Goal: Task Accomplishment & Management: Complete application form

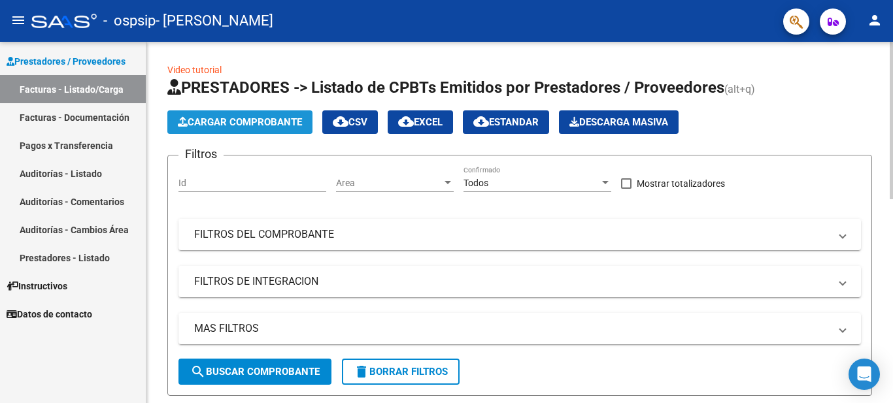
click at [227, 127] on span "Cargar Comprobante" at bounding box center [240, 122] width 124 height 12
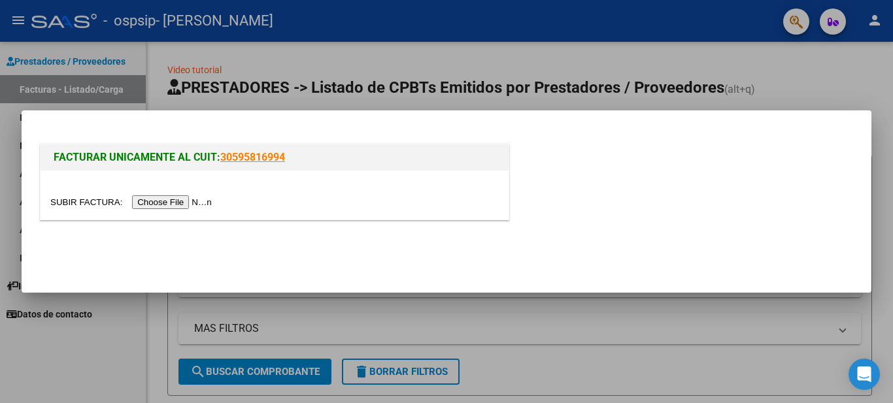
click at [179, 205] on input "file" at bounding box center [132, 202] width 165 height 14
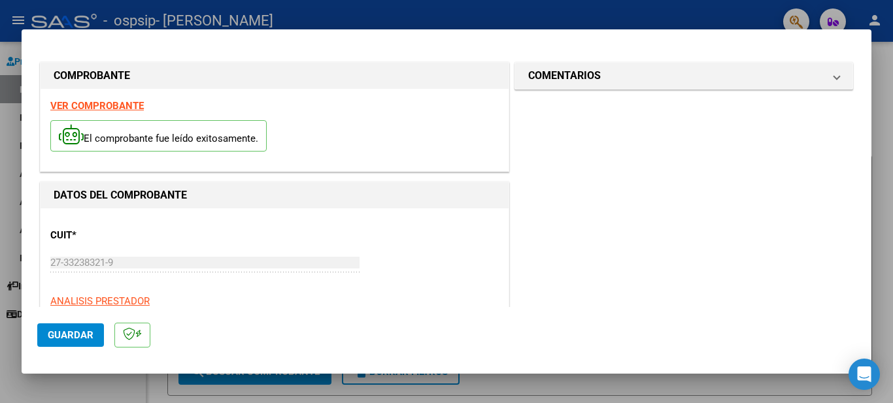
click at [67, 331] on span "Guardar" at bounding box center [71, 335] width 46 height 12
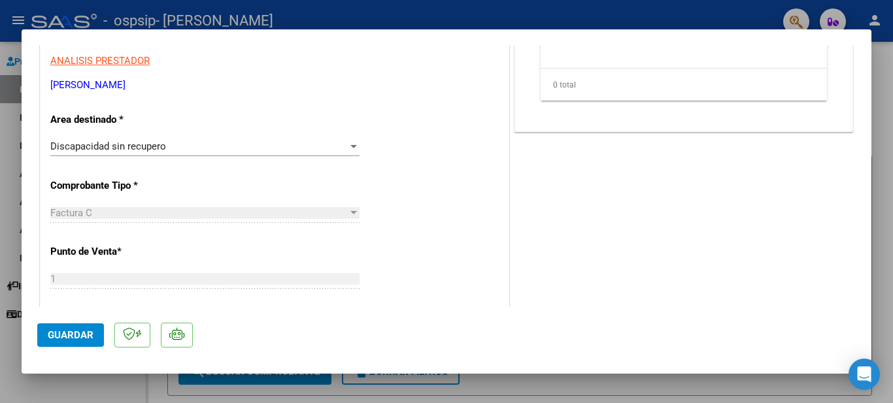
scroll to position [226, 0]
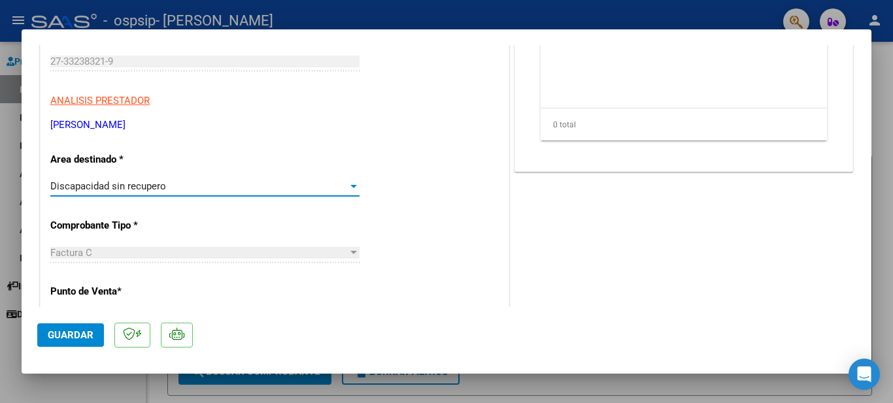
click at [348, 191] on div at bounding box center [354, 186] width 12 height 10
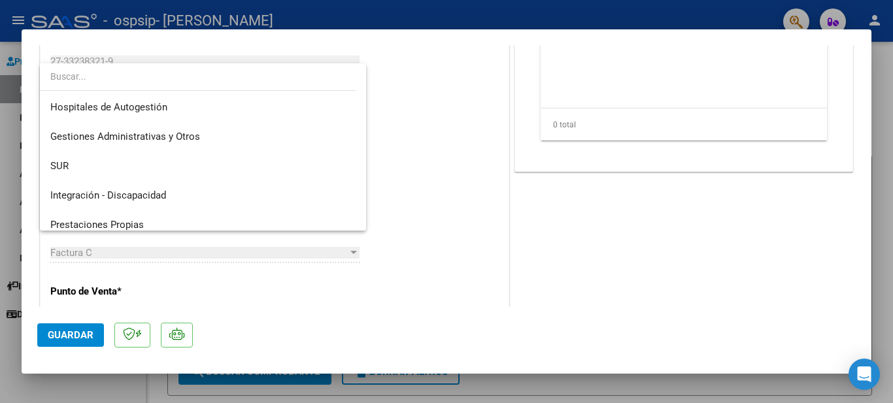
scroll to position [127, 0]
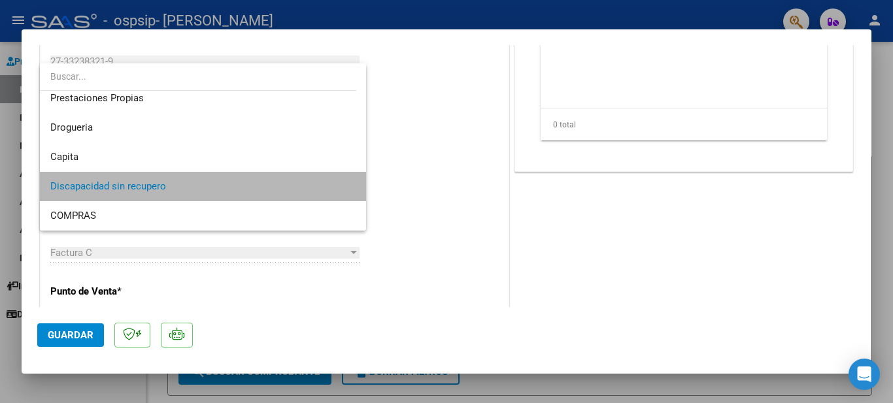
click at [346, 191] on span "Discapacidad sin recupero" at bounding box center [202, 186] width 305 height 29
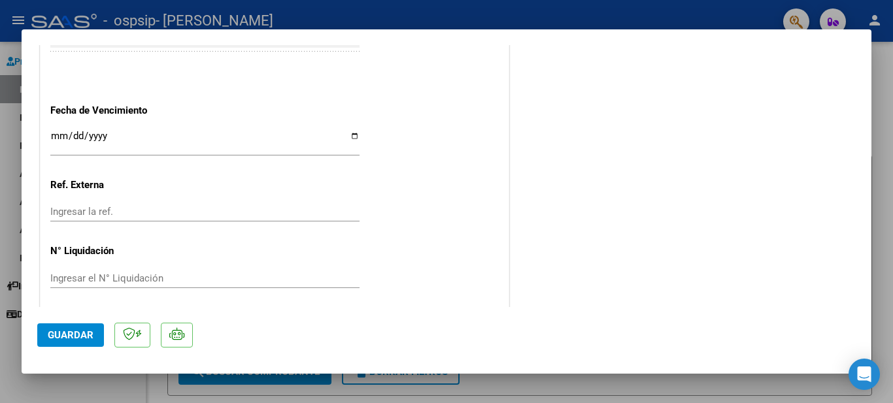
scroll to position [782, 0]
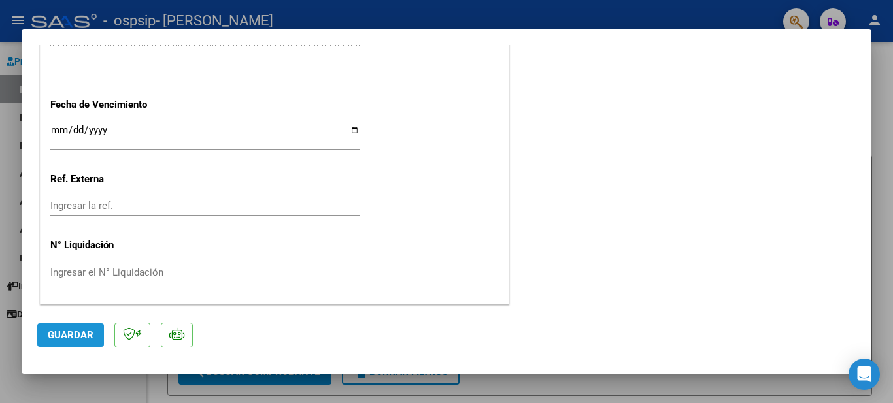
click at [69, 342] on button "Guardar" at bounding box center [70, 335] width 67 height 24
click at [540, 31] on mat-dialog-container "COMPROBANTE VER COMPROBANTE ESTADO: Recibida. En proceso de confirmacion/acepta…" at bounding box center [447, 201] width 850 height 345
click at [61, 335] on span "Guardar" at bounding box center [71, 335] width 46 height 12
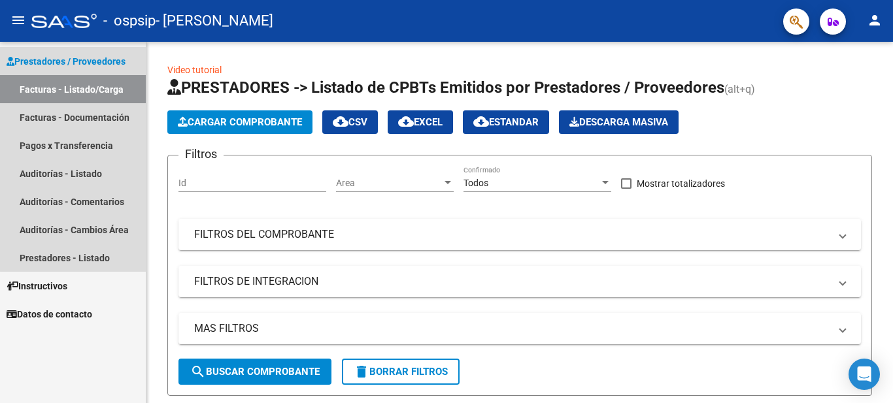
click at [88, 93] on link "Facturas - Listado/Carga" at bounding box center [73, 89] width 146 height 28
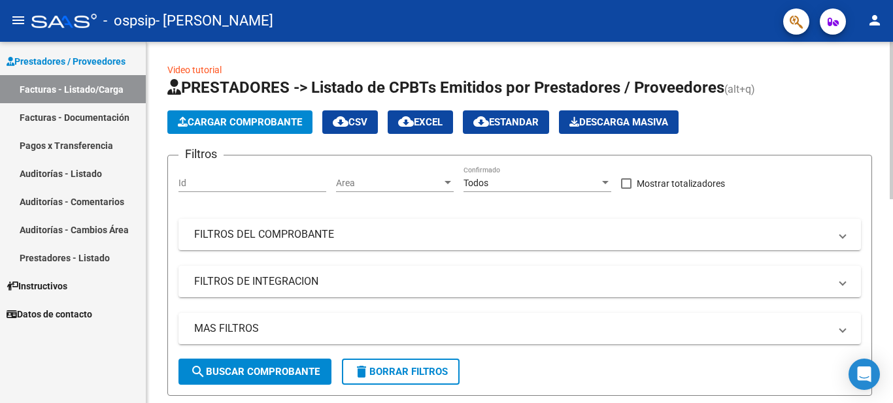
click at [233, 118] on span "Cargar Comprobante" at bounding box center [240, 122] width 124 height 12
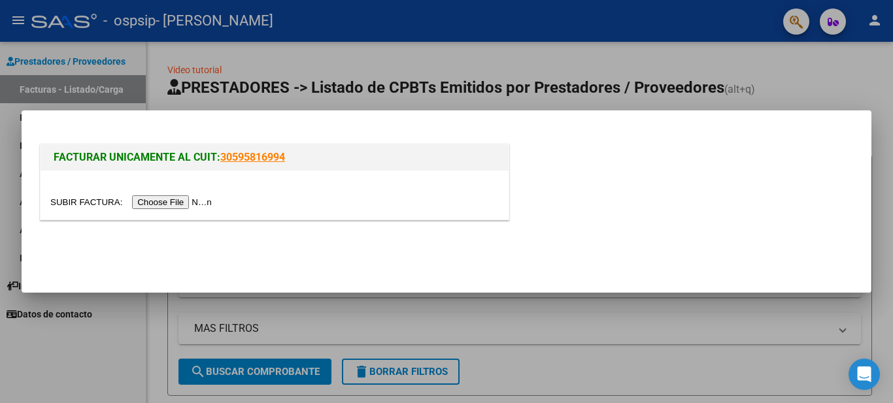
click at [169, 203] on input "file" at bounding box center [132, 202] width 165 height 14
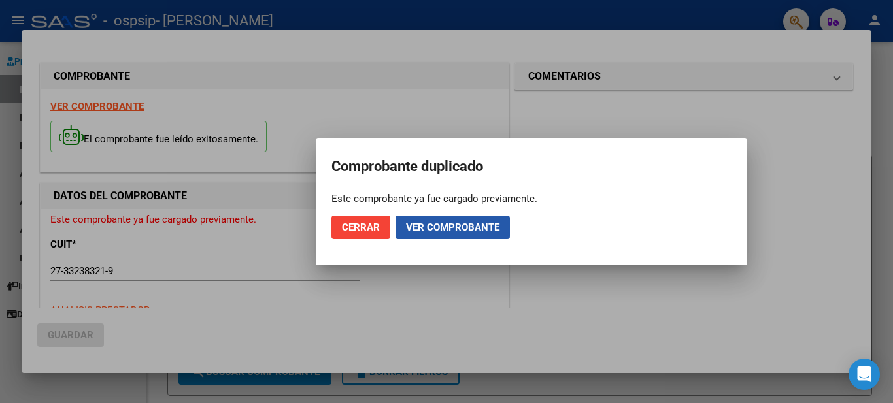
click at [444, 222] on span "Ver comprobante" at bounding box center [452, 228] width 93 height 12
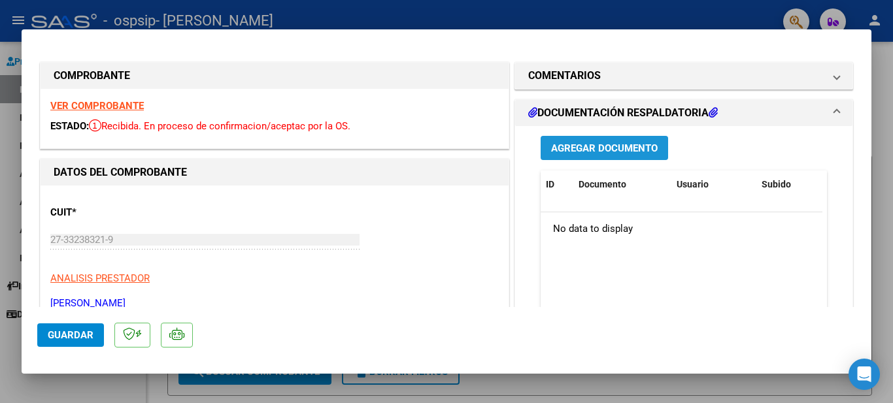
click at [601, 146] on span "Agregar Documento" at bounding box center [604, 148] width 107 height 12
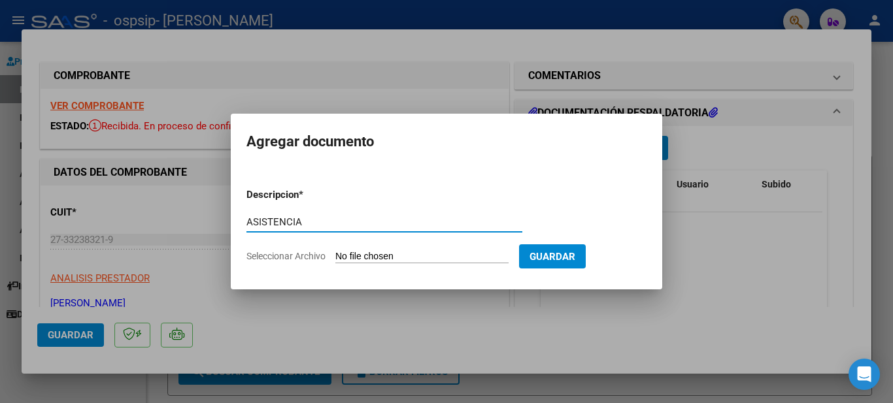
type input "ASISTENCIA"
click at [305, 260] on span "Seleccionar Archivo" at bounding box center [285, 256] width 79 height 10
click at [335, 260] on input "Seleccionar Archivo" at bounding box center [421, 257] width 173 height 12
type input "C:\fakepath\ASISTENCIA [PERSON_NAME].pdf"
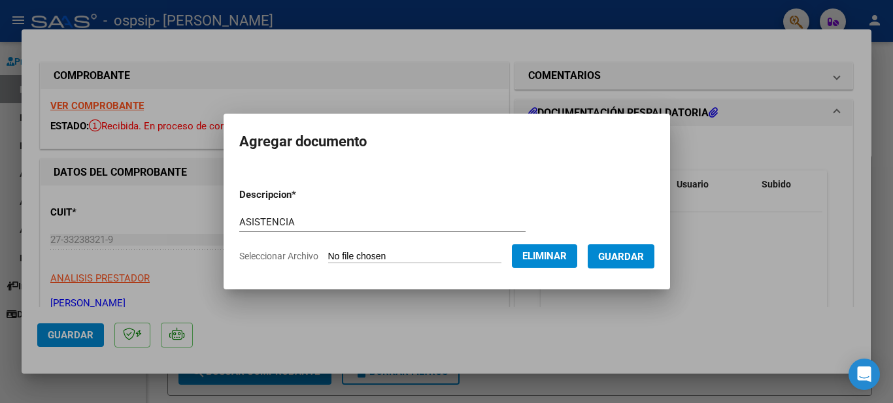
click at [641, 258] on span "Guardar" at bounding box center [621, 257] width 46 height 12
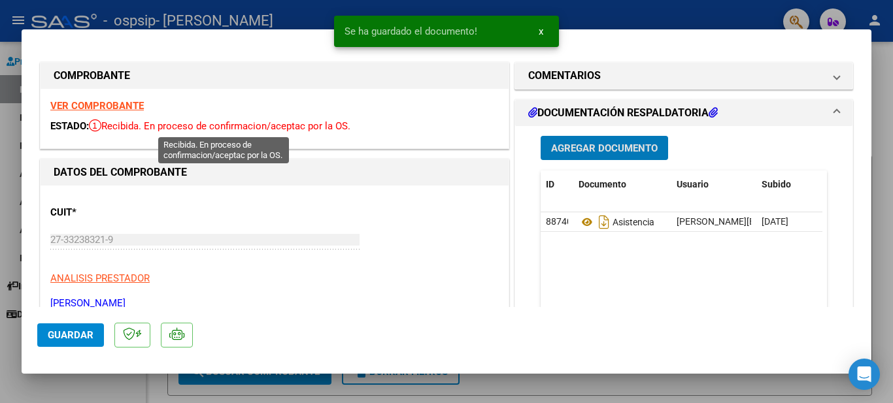
click at [321, 130] on span "Recibida. En proceso de confirmacion/aceptac por la OS." at bounding box center [219, 126] width 261 height 12
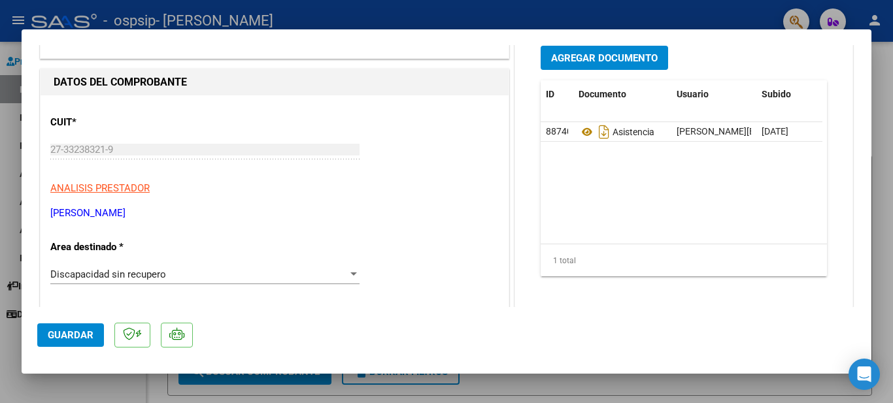
scroll to position [0, 0]
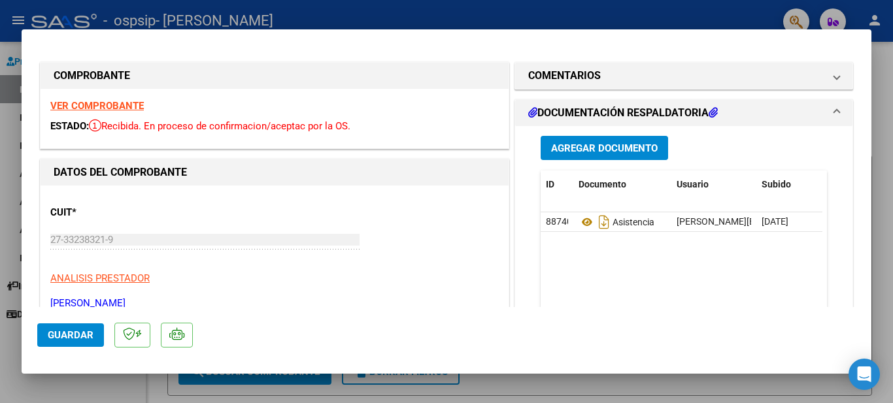
click at [115, 105] on strong "VER COMPROBANTE" at bounding box center [96, 106] width 93 height 12
click at [82, 339] on span "Guardar" at bounding box center [71, 335] width 46 height 12
click at [146, 272] on app-link-go-to "ANALISIS PRESTADOR" at bounding box center [99, 278] width 99 height 15
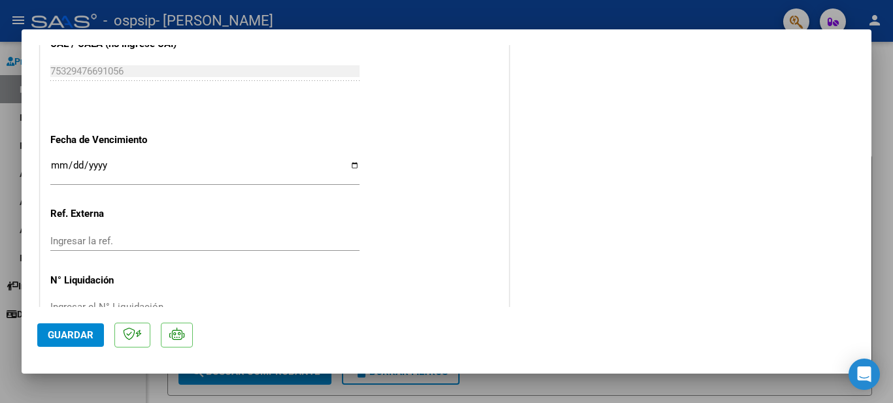
scroll to position [734, 0]
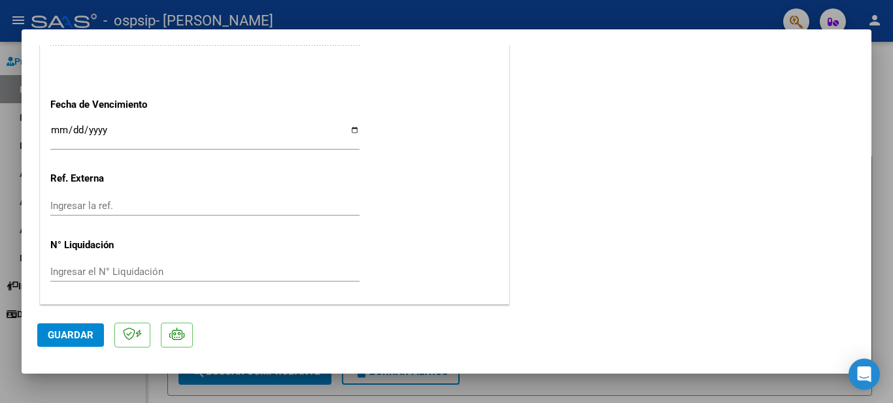
click at [184, 344] on p at bounding box center [177, 335] width 32 height 25
click at [74, 331] on span "Guardar" at bounding box center [71, 335] width 46 height 12
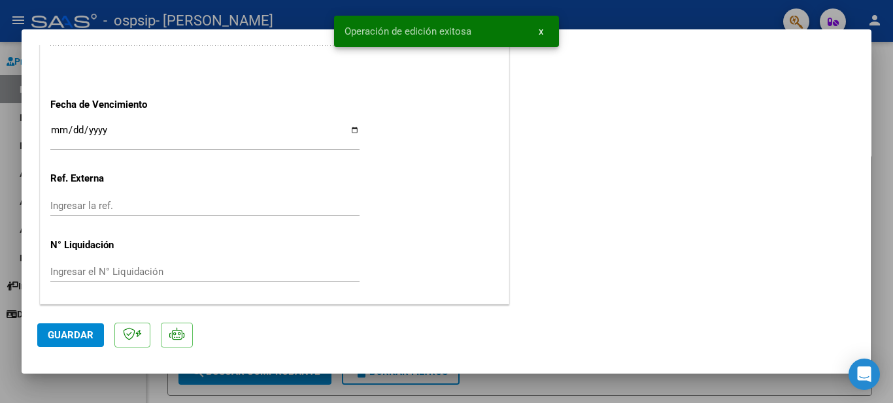
click at [20, 82] on div at bounding box center [446, 201] width 893 height 403
type input "$ 0,00"
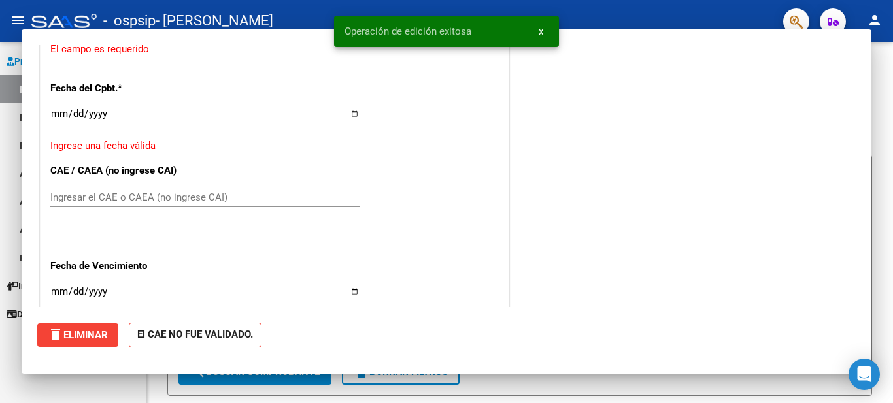
scroll to position [0, 0]
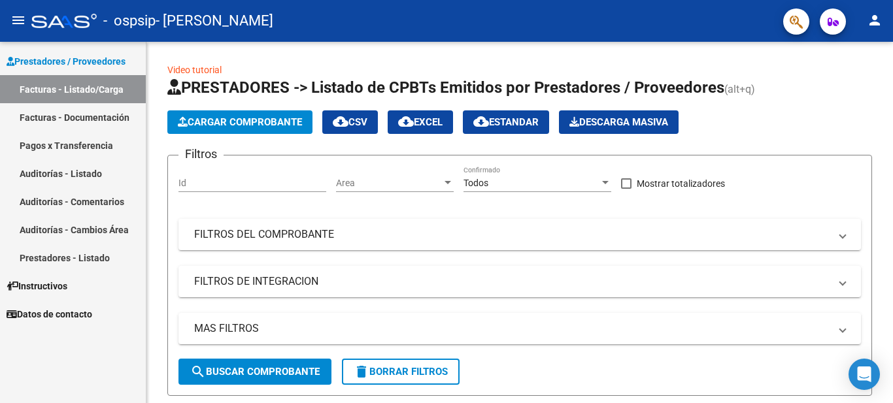
click at [106, 120] on link "Facturas - Documentación" at bounding box center [73, 117] width 146 height 28
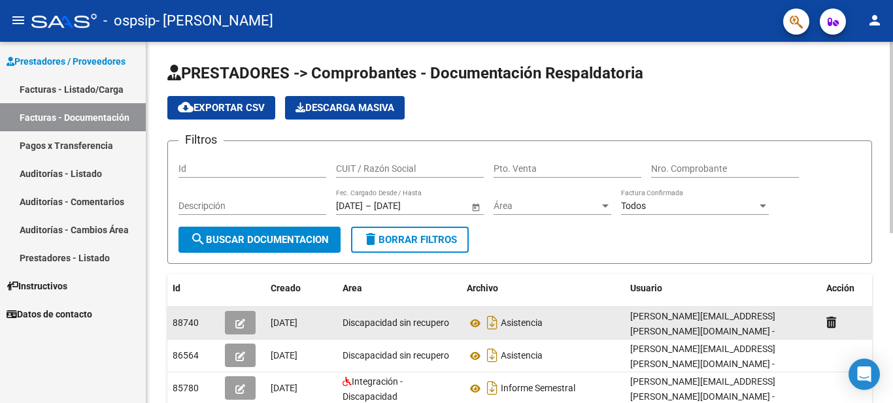
click at [239, 323] on icon "button" at bounding box center [240, 324] width 10 height 10
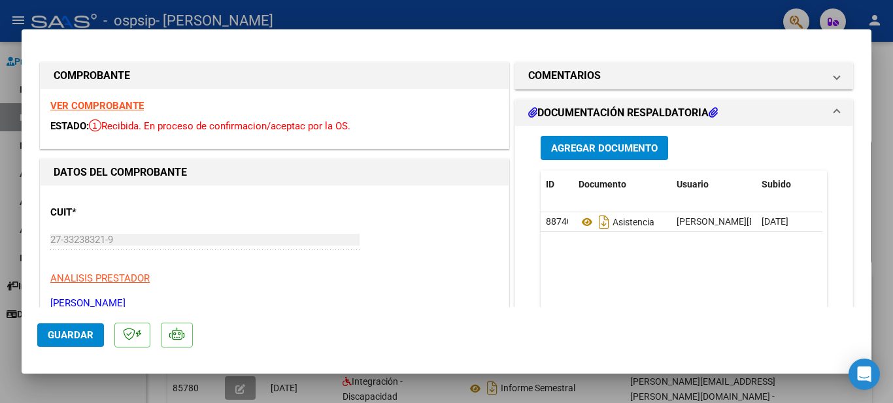
click at [88, 333] on span "Guardar" at bounding box center [71, 335] width 46 height 12
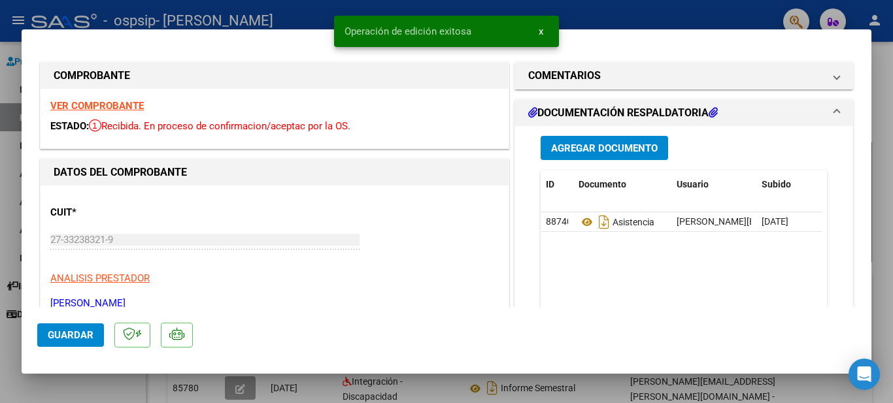
click at [831, 112] on mat-expansion-panel-header "DOCUMENTACIÓN RESPALDATORIA" at bounding box center [683, 113] width 337 height 26
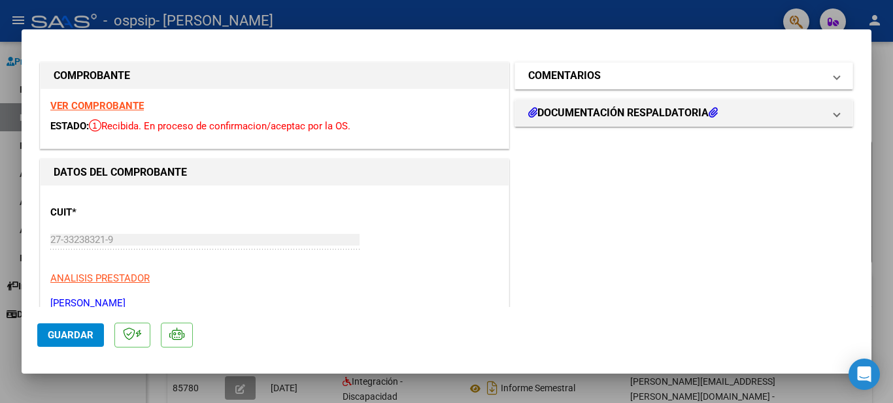
click at [829, 80] on mat-expansion-panel-header "COMENTARIOS" at bounding box center [683, 76] width 337 height 26
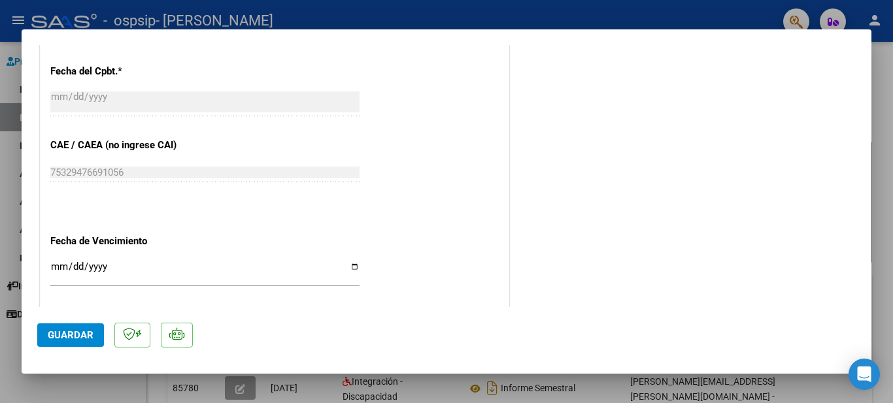
scroll to position [734, 0]
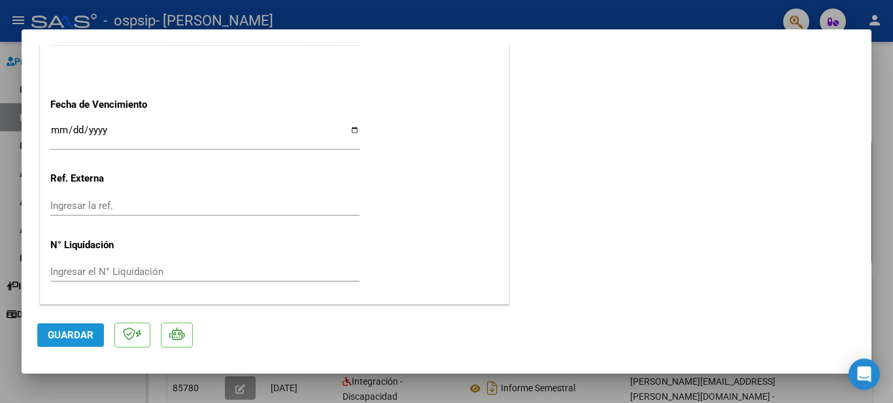
click at [90, 338] on span "Guardar" at bounding box center [71, 335] width 46 height 12
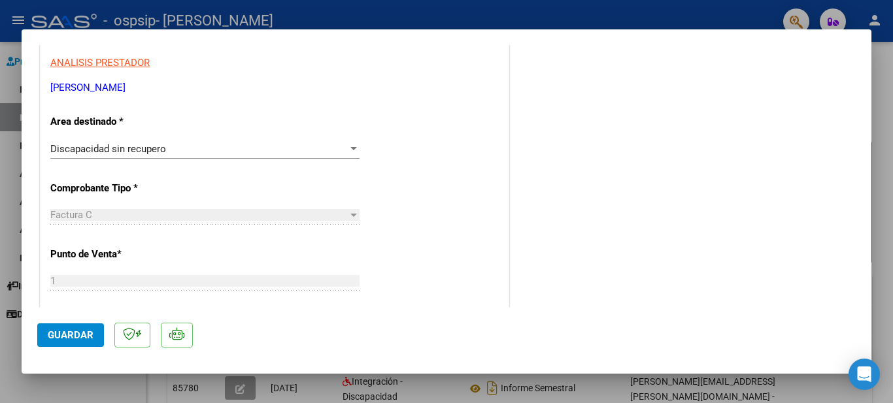
scroll to position [188, 0]
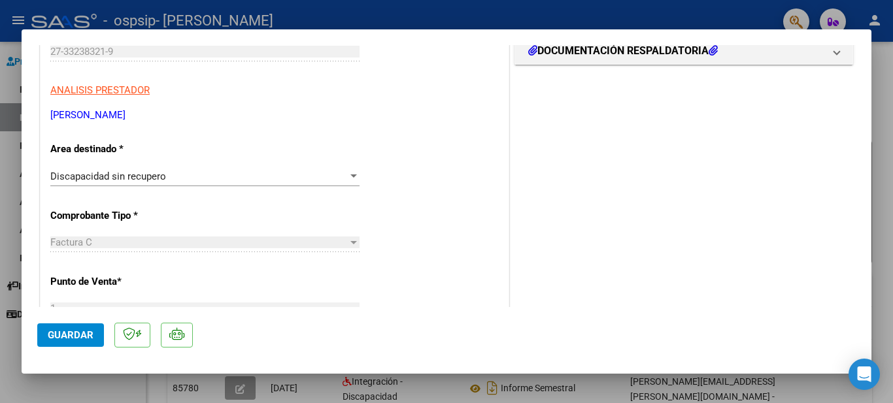
click at [350, 176] on div at bounding box center [353, 175] width 7 height 3
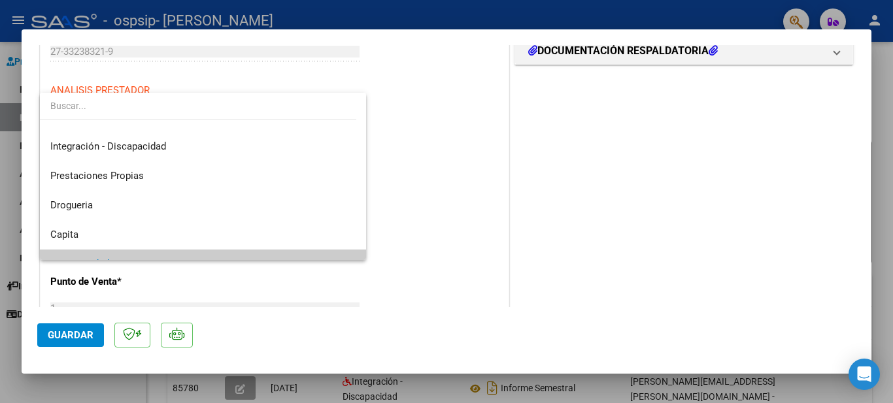
scroll to position [57, 0]
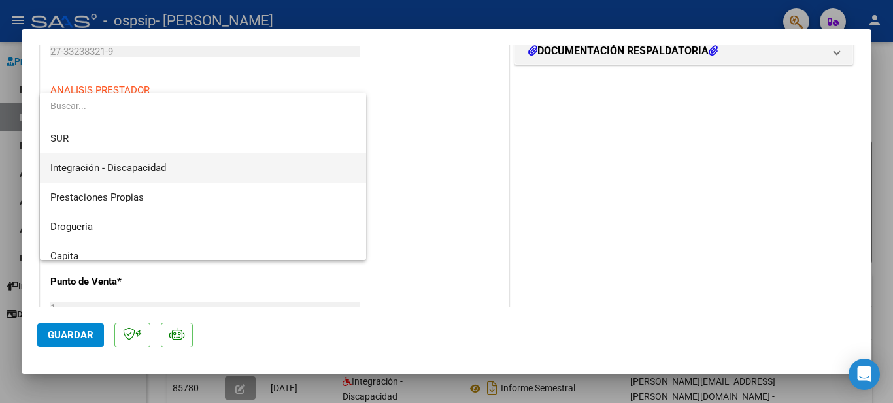
click at [251, 162] on span "Integración - Discapacidad" at bounding box center [202, 168] width 305 height 29
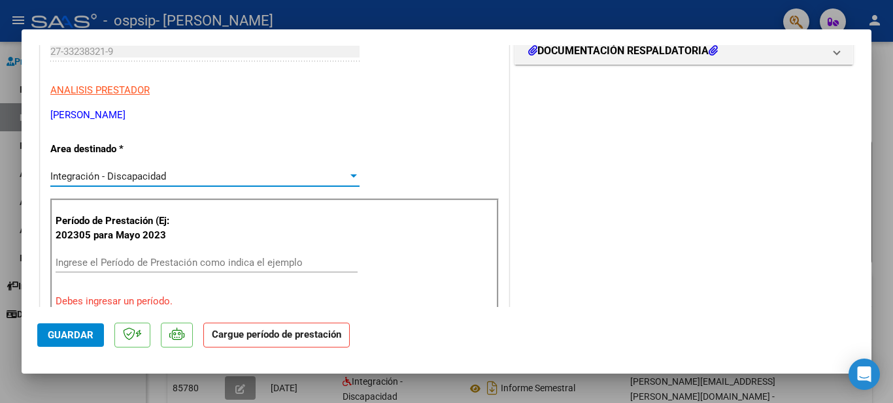
click at [73, 266] on input "Ingrese el Período de Prestación como indica el ejemplo" at bounding box center [207, 263] width 302 height 12
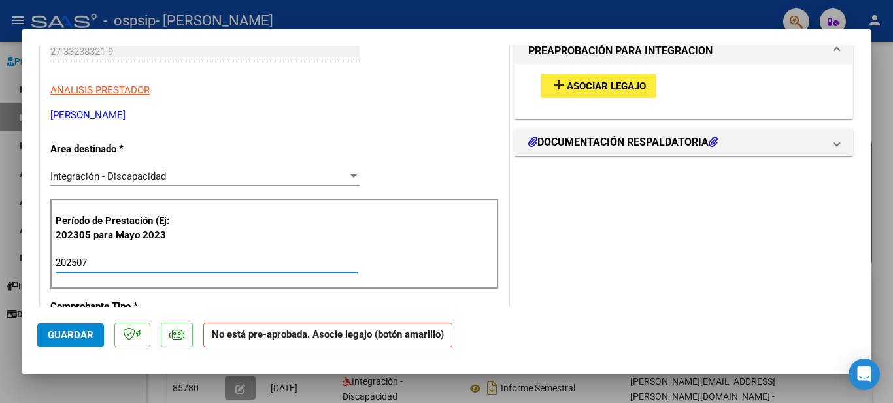
type input "202507"
click at [584, 82] on span "Asociar Legajo" at bounding box center [606, 86] width 79 height 12
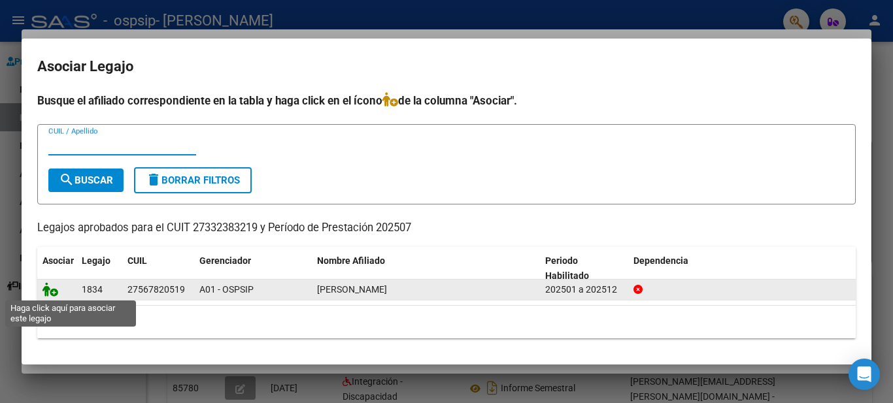
click at [48, 293] on icon at bounding box center [50, 289] width 16 height 14
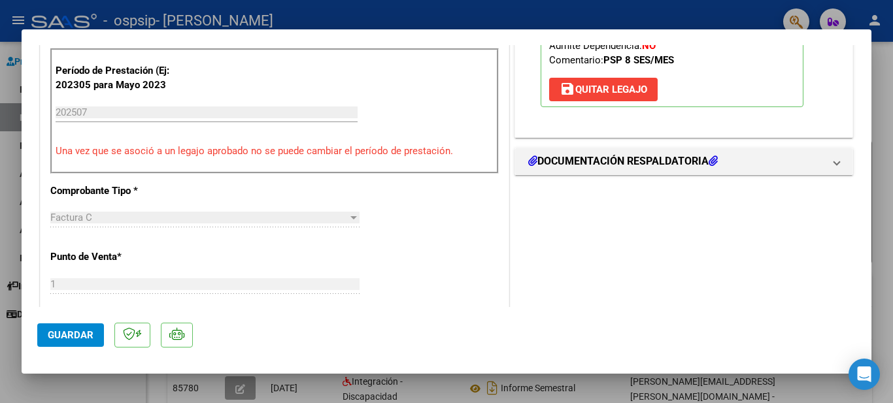
scroll to position [335, 0]
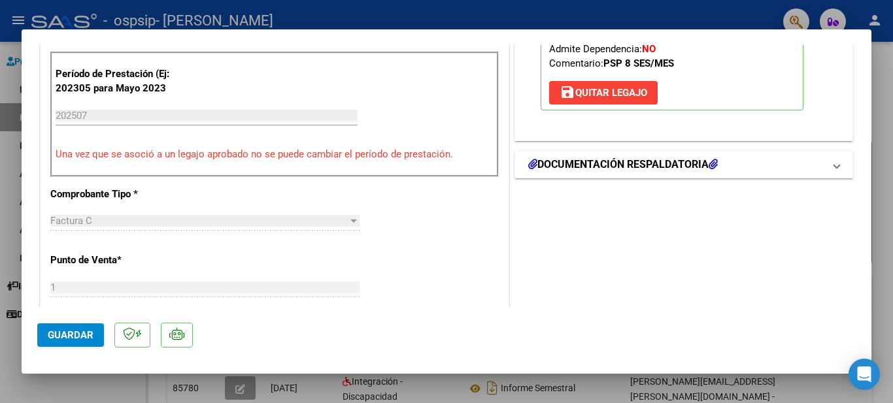
click at [744, 166] on mat-panel-title "DOCUMENTACIÓN RESPALDATORIA" at bounding box center [675, 165] width 295 height 16
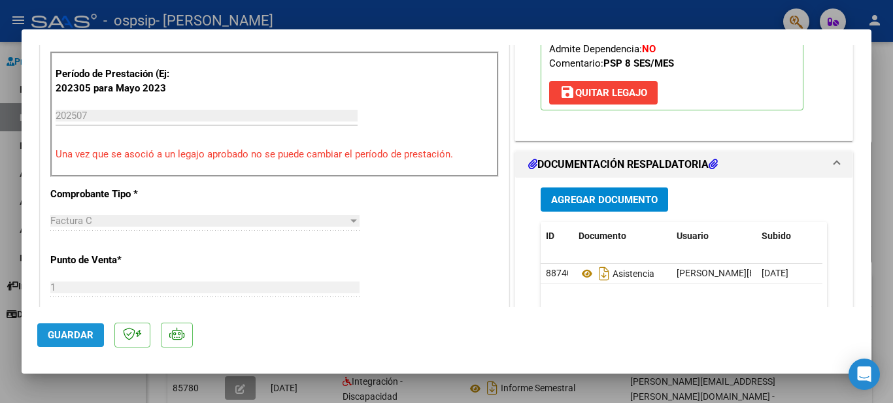
click at [67, 336] on span "Guardar" at bounding box center [71, 335] width 46 height 12
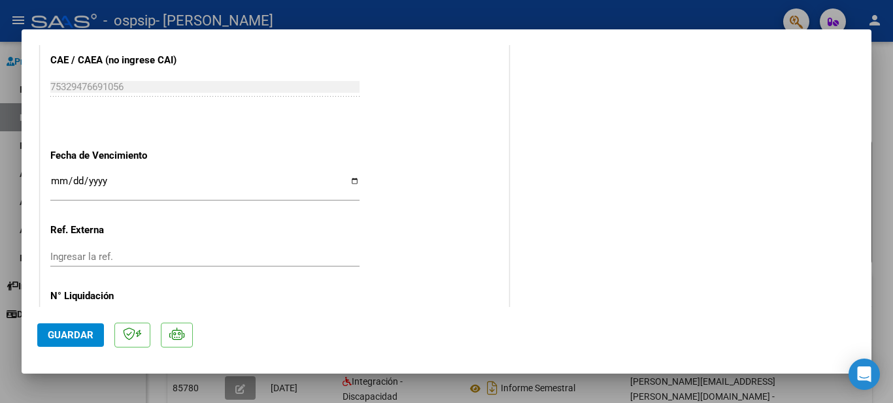
scroll to position [859, 0]
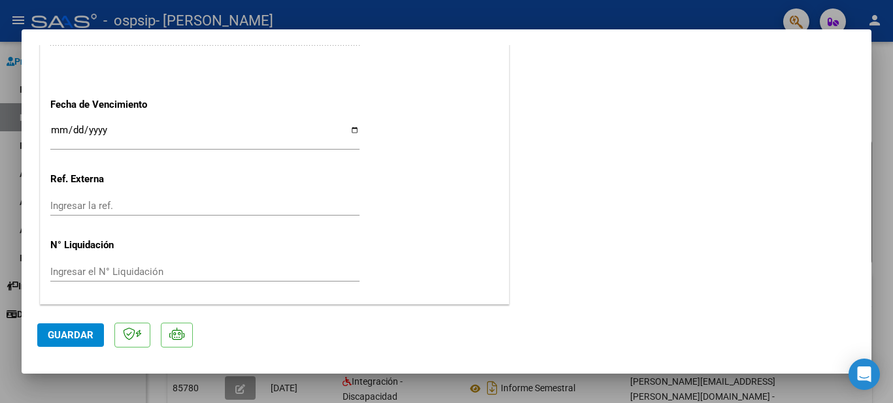
click at [81, 340] on span "Guardar" at bounding box center [71, 335] width 46 height 12
click at [67, 337] on span "Guardar" at bounding box center [71, 335] width 46 height 12
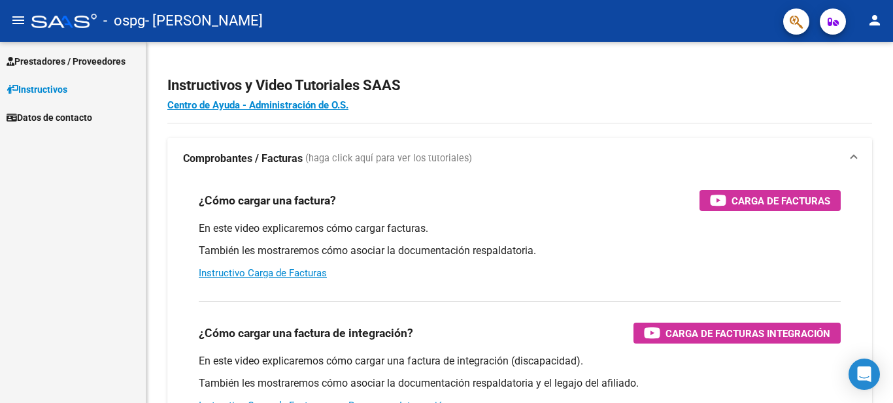
click at [73, 56] on span "Prestadores / Proveedores" at bounding box center [66, 61] width 119 height 14
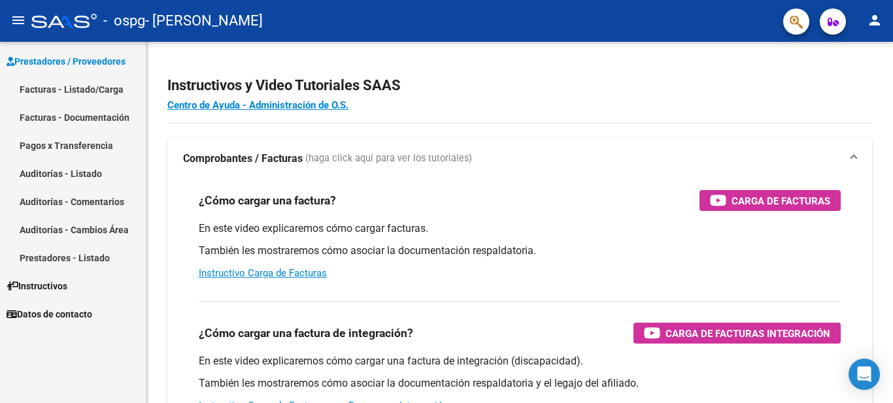
click at [76, 89] on link "Facturas - Listado/Carga" at bounding box center [73, 89] width 146 height 28
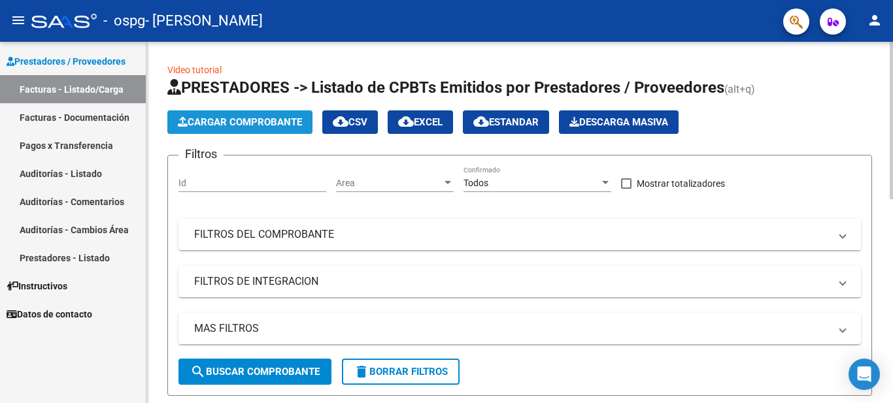
click at [288, 118] on span "Cargar Comprobante" at bounding box center [240, 122] width 124 height 12
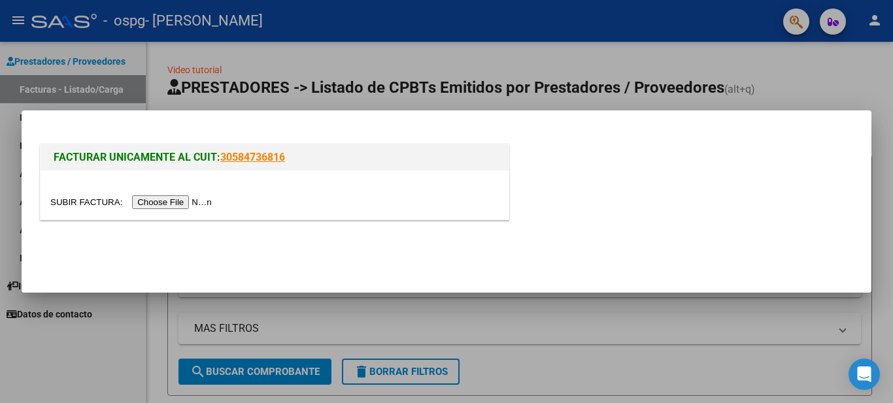
click at [182, 203] on input "file" at bounding box center [132, 202] width 165 height 14
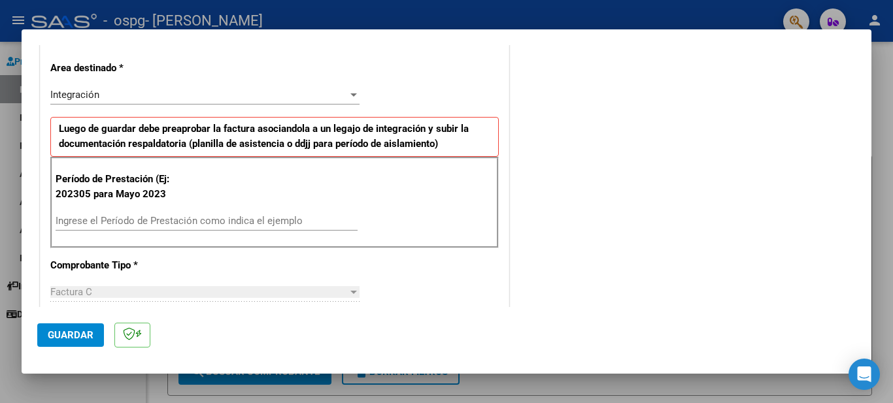
scroll to position [262, 0]
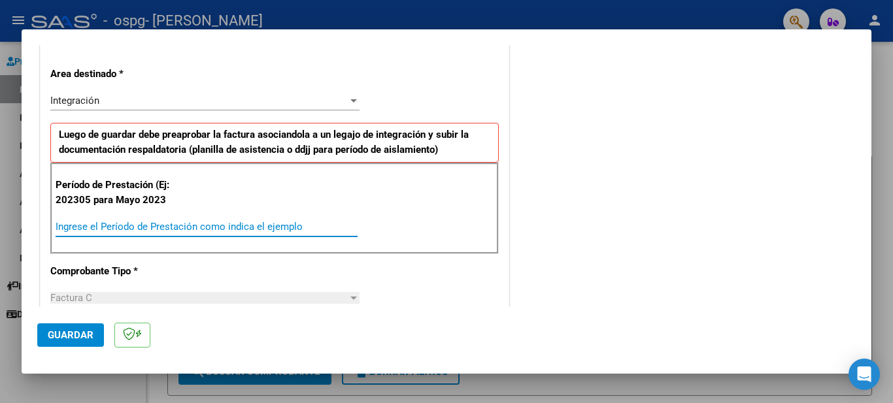
click at [74, 233] on input "Ingrese el Período de Prestación como indica el ejemplo" at bounding box center [207, 227] width 302 height 12
type input "202507"
click at [78, 333] on span "Guardar" at bounding box center [71, 335] width 46 height 12
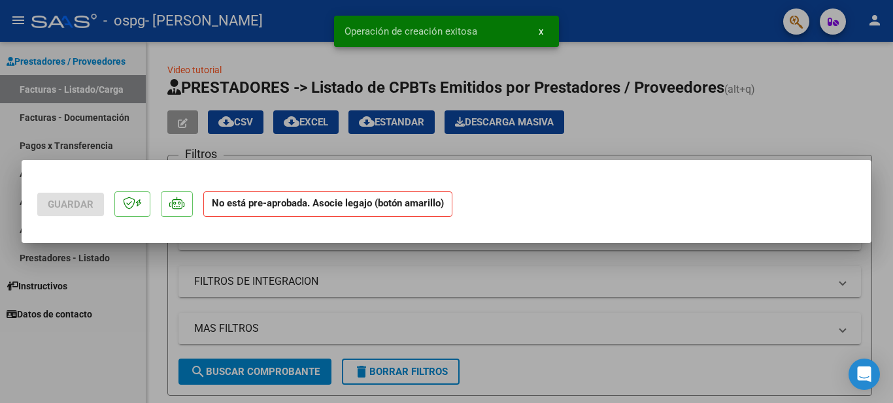
scroll to position [0, 0]
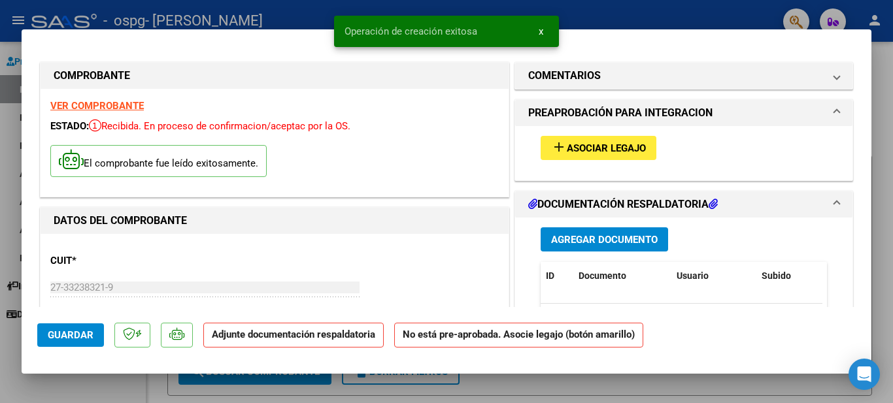
click at [559, 233] on span "Agregar Documento" at bounding box center [604, 239] width 107 height 12
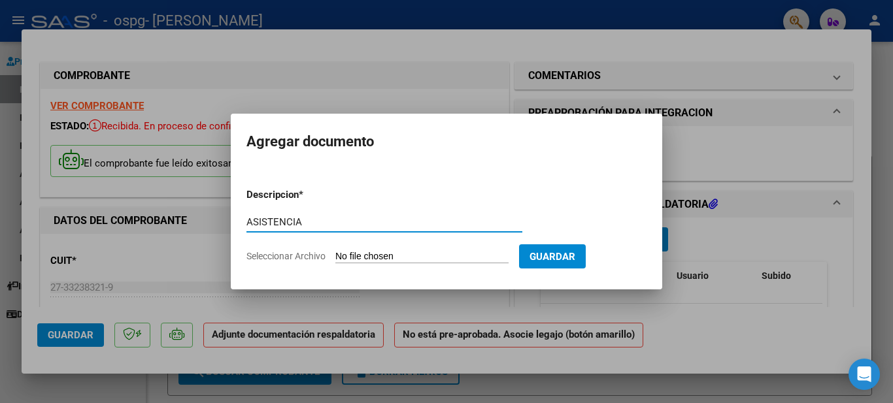
type input "ASISTENCIA"
click at [305, 259] on span "Seleccionar Archivo" at bounding box center [285, 256] width 79 height 10
click at [335, 259] on input "Seleccionar Archivo" at bounding box center [421, 257] width 173 height 12
type input "C:\fakepath\ASISTENCIA LAUTI RODRIGUEZ.pdf"
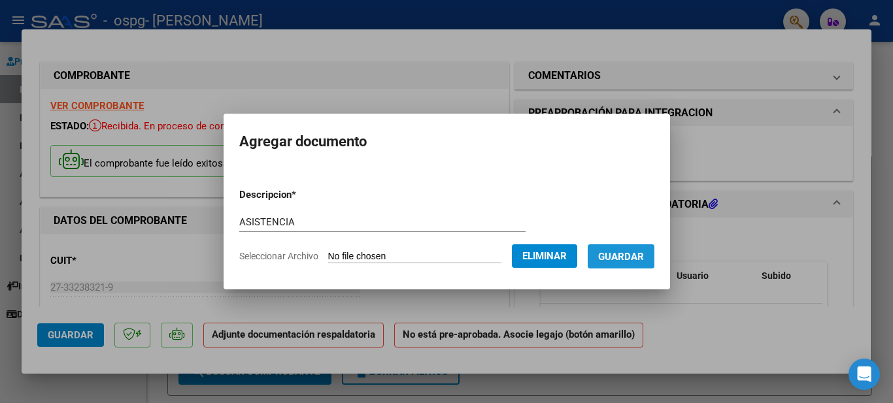
click at [625, 254] on span "Guardar" at bounding box center [621, 257] width 46 height 12
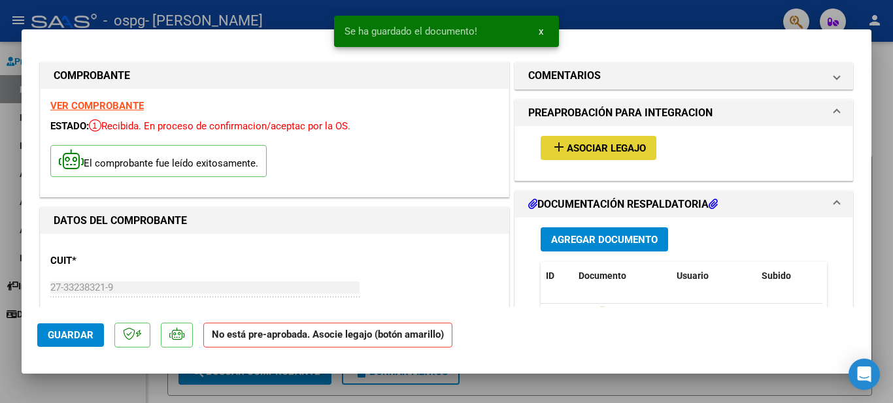
click at [590, 145] on span "Asociar Legajo" at bounding box center [606, 148] width 79 height 12
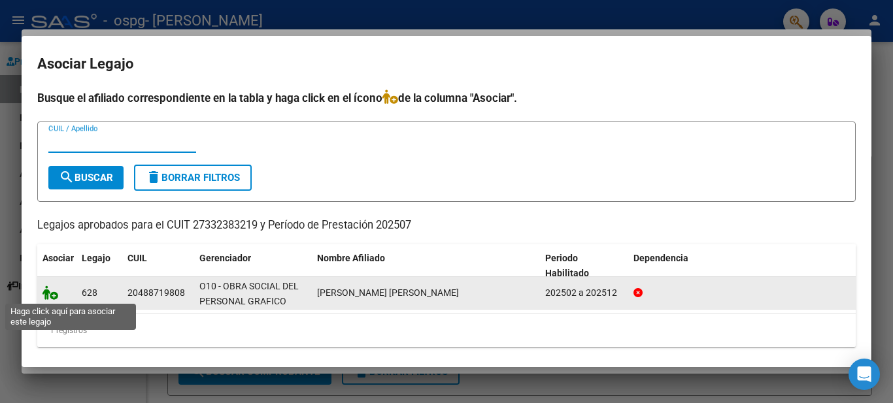
click at [58, 299] on icon at bounding box center [50, 293] width 16 height 14
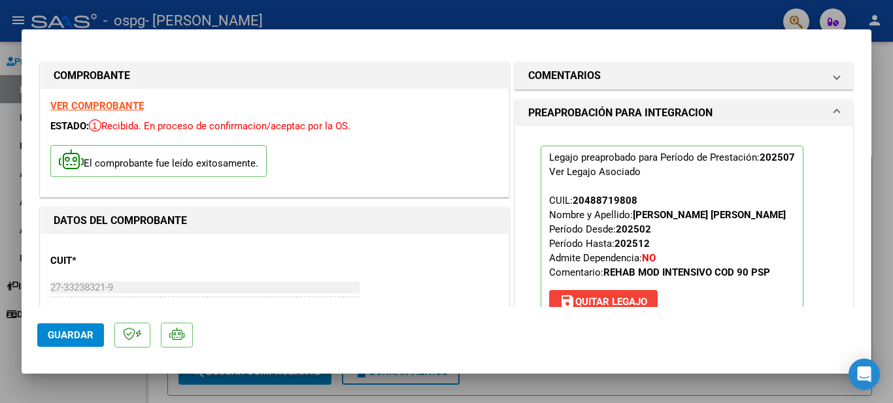
scroll to position [356, 0]
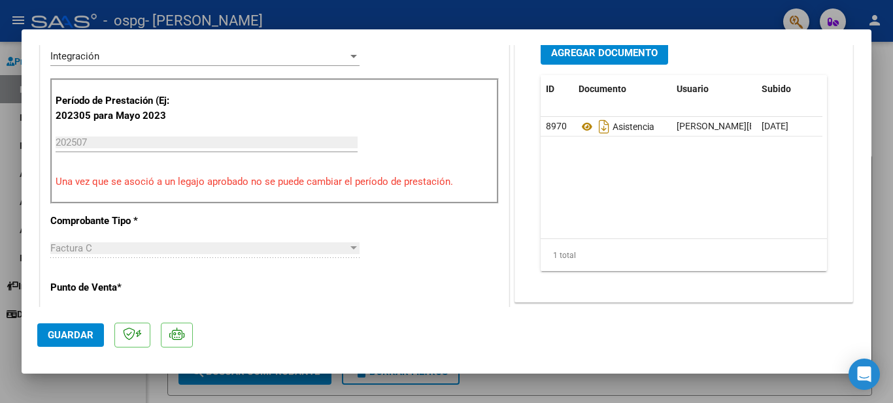
click at [75, 334] on span "Guardar" at bounding box center [71, 335] width 46 height 12
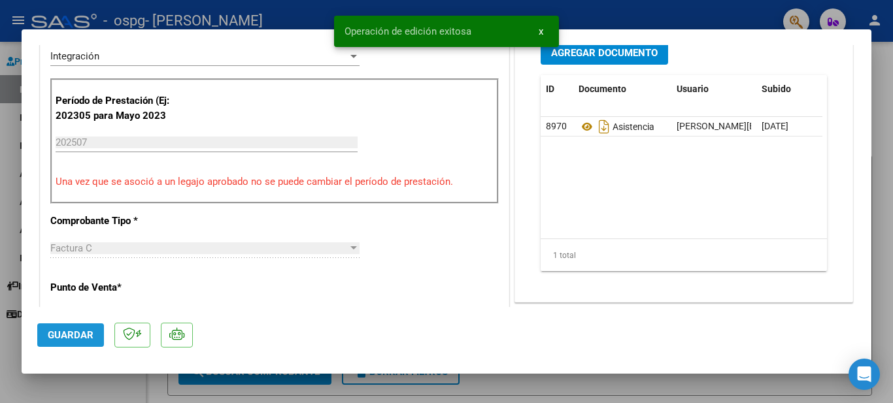
click at [75, 334] on span "Guardar" at bounding box center [71, 335] width 46 height 12
